Goal: Find specific page/section

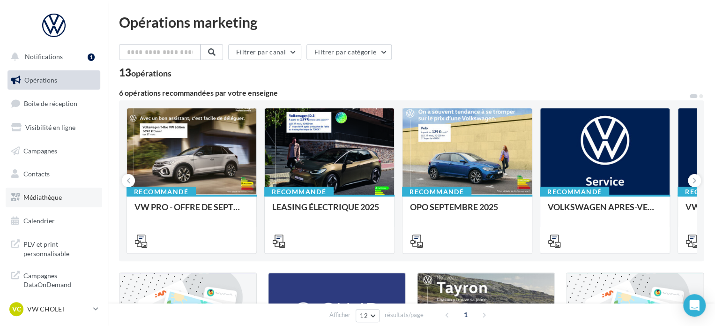
click at [48, 204] on link "Médiathèque" at bounding box center [54, 198] width 97 height 20
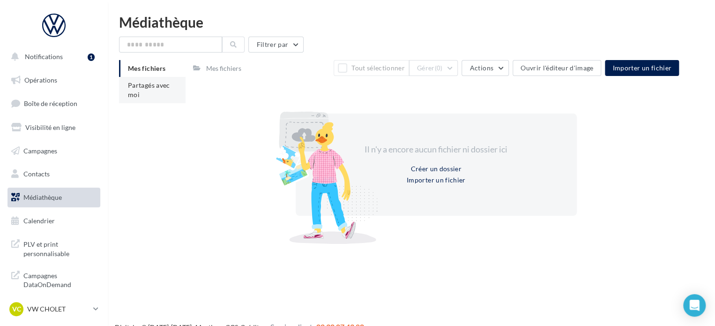
click at [137, 97] on span "Partagés avec moi" at bounding box center [149, 89] width 42 height 17
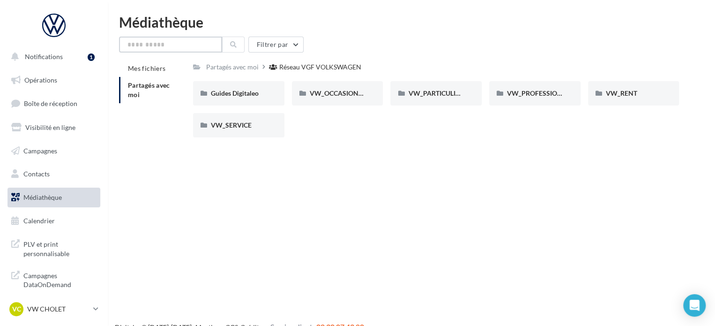
click at [169, 44] on input "text" at bounding box center [170, 45] width 103 height 16
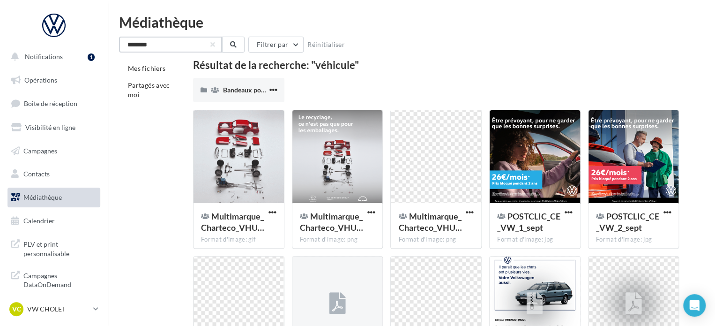
type input "********"
